Goal: Information Seeking & Learning: Learn about a topic

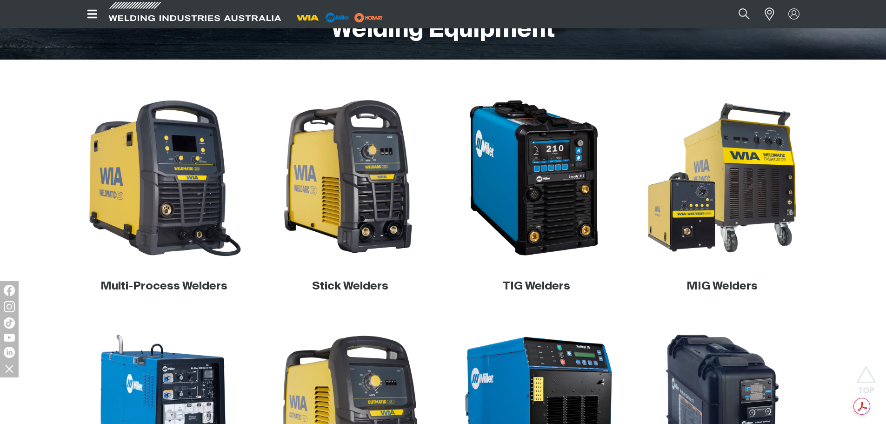
scroll to position [234, 0]
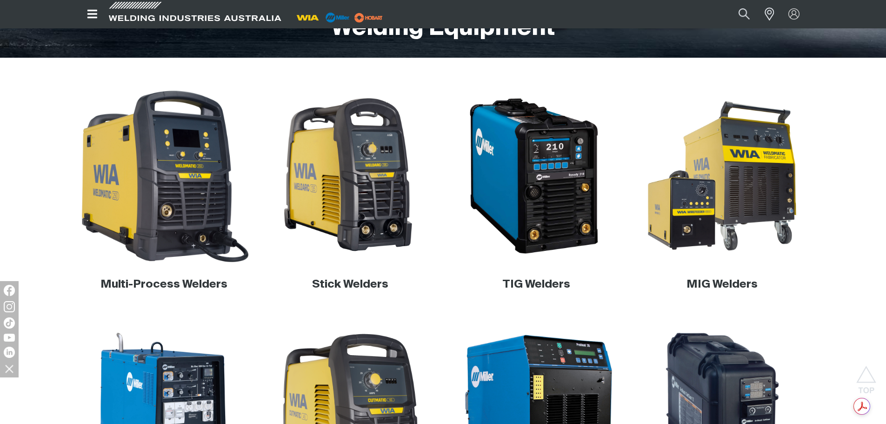
click at [161, 181] on img at bounding box center [164, 176] width 178 height 178
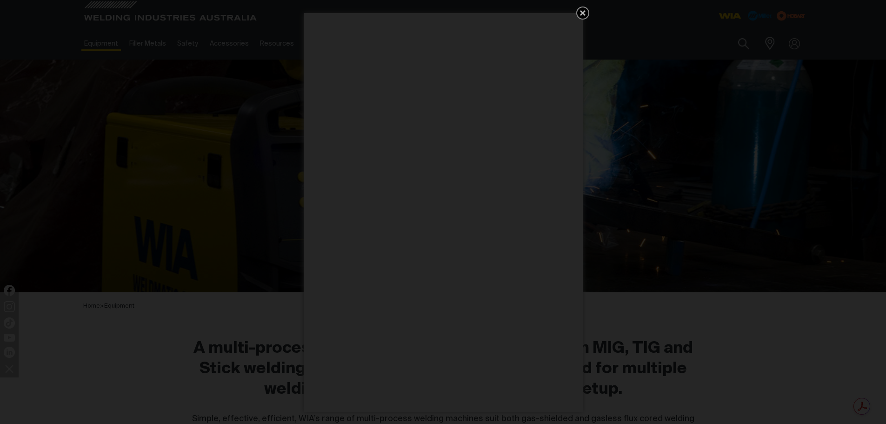
click at [582, 14] on icon "Get 5 WIA Welding Guides Free!" at bounding box center [582, 12] width 11 height 11
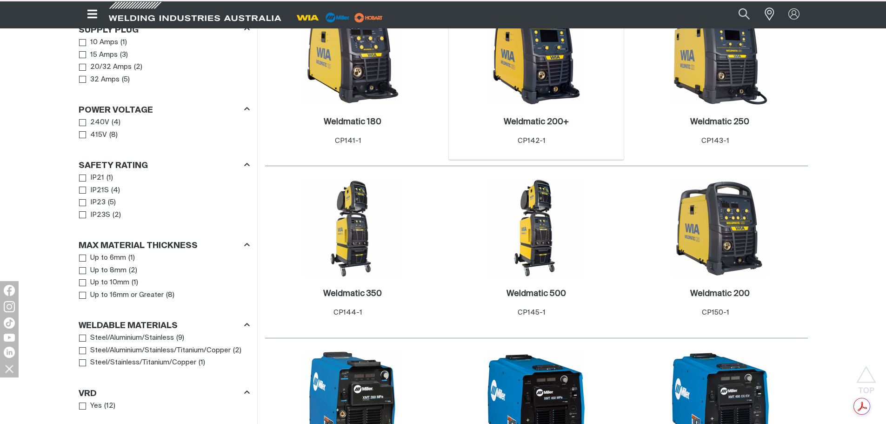
scroll to position [465, 0]
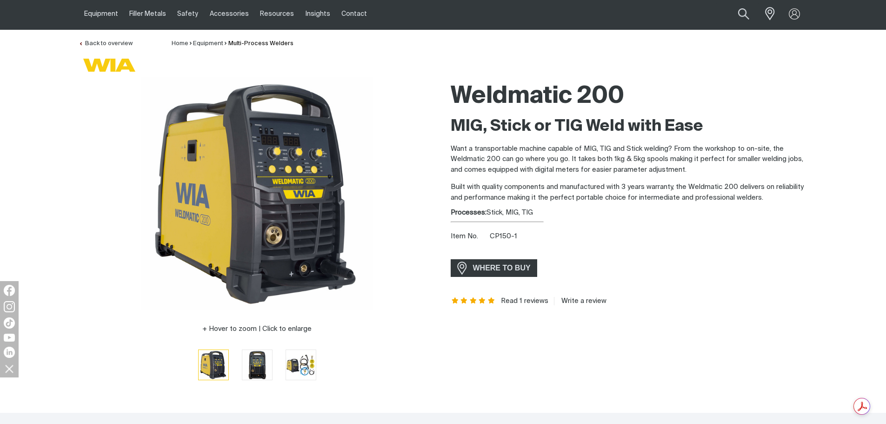
scroll to position [46, 0]
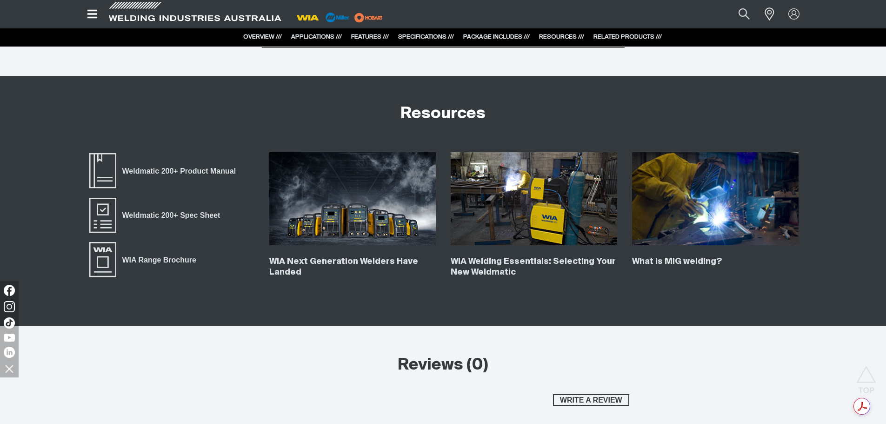
scroll to position [4091, 0]
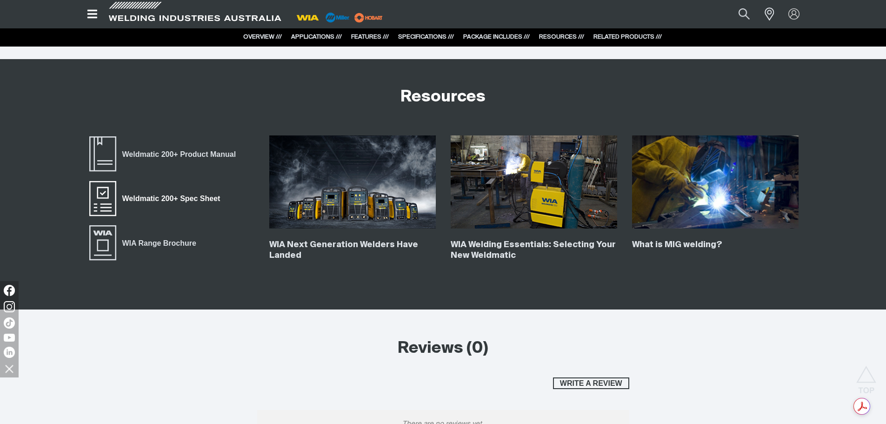
click at [107, 193] on span "Weldmatic 200+ Spec Sheet" at bounding box center [103, 198] width 30 height 37
